Goal: Information Seeking & Learning: Learn about a topic

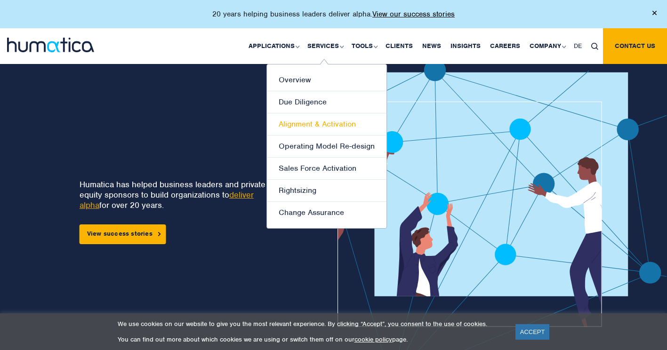
click at [329, 120] on link "Alignment & Activation" at bounding box center [327, 124] width 120 height 22
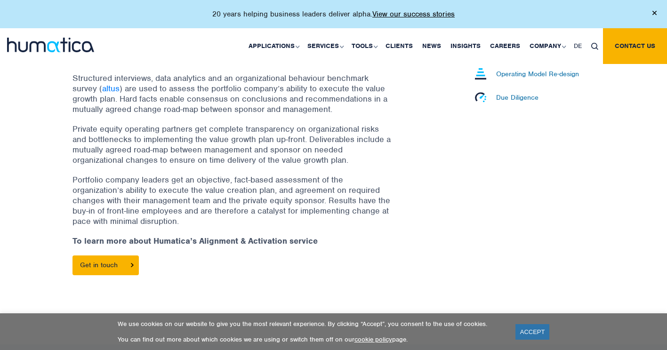
scroll to position [377, 0]
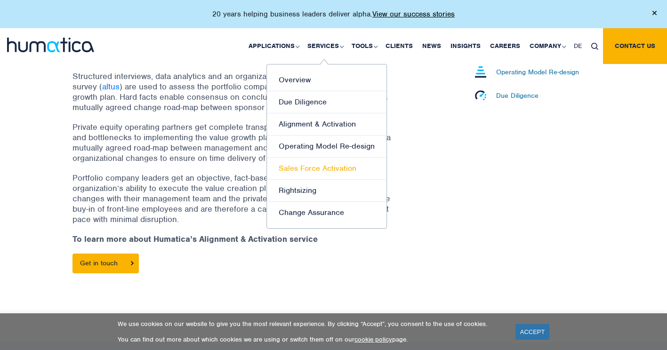
click at [321, 165] on link "Sales Force Activation" at bounding box center [327, 169] width 120 height 22
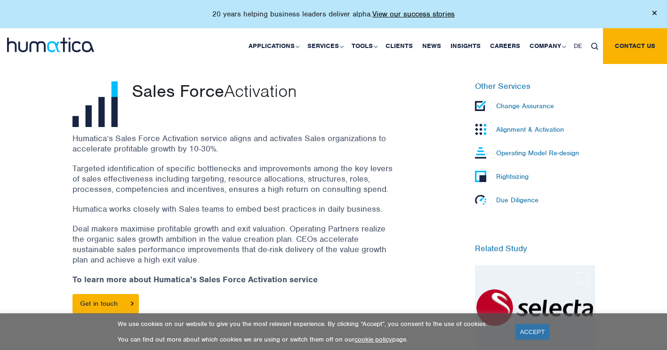
scroll to position [282, 0]
